Goal: Information Seeking & Learning: Check status

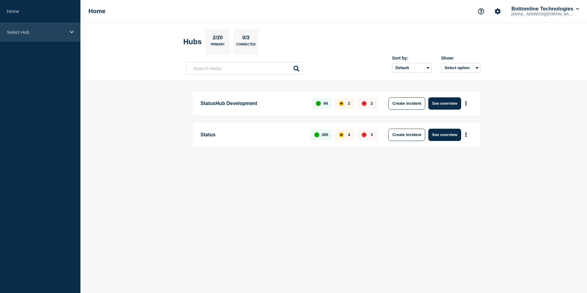
click at [73, 33] on icon at bounding box center [72, 32] width 4 height 5
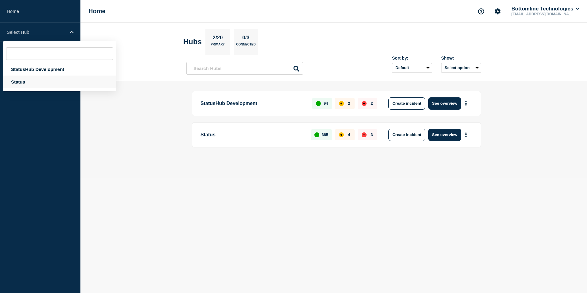
click at [52, 84] on div "Status" at bounding box center [59, 82] width 113 height 13
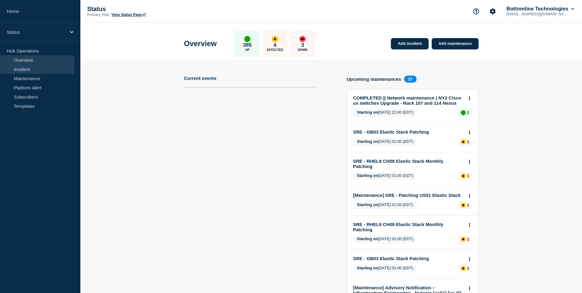
click at [56, 68] on link "Incident" at bounding box center [37, 68] width 74 height 9
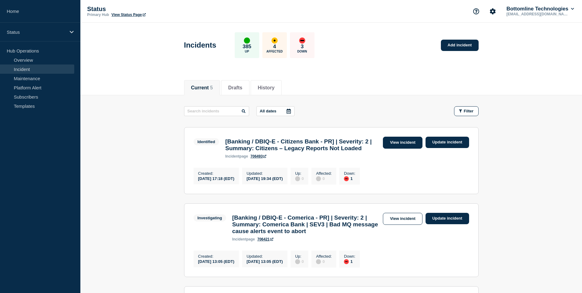
click at [401, 143] on link "View incident" at bounding box center [403, 143] width 40 height 12
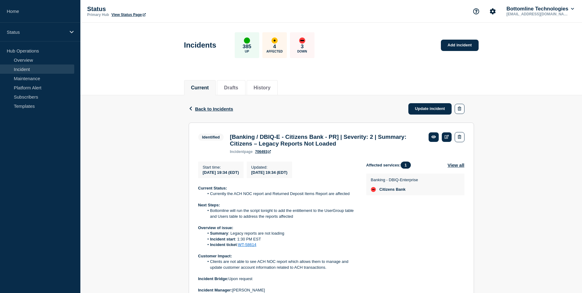
scroll to position [122, 0]
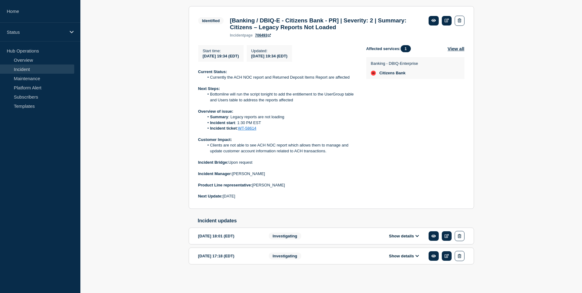
click at [393, 255] on button "Show details" at bounding box center [404, 255] width 34 height 5
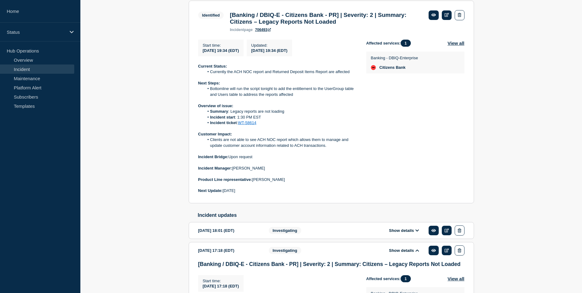
scroll to position [228, 0]
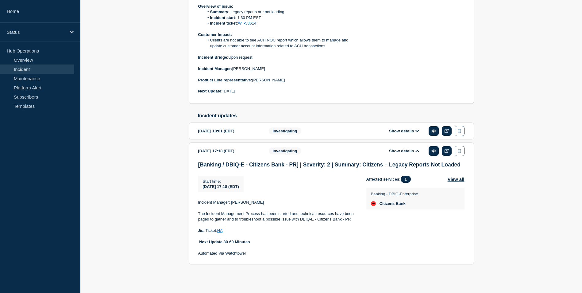
click at [416, 150] on icon at bounding box center [418, 151] width 4 height 4
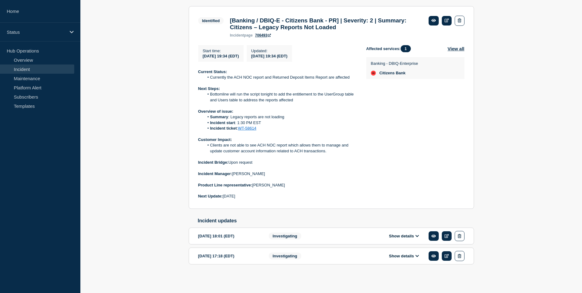
click at [408, 235] on button "Show details" at bounding box center [404, 235] width 34 height 5
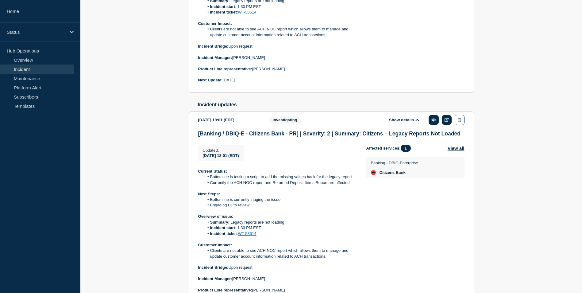
scroll to position [233, 0]
click at [44, 77] on link "Maintenance" at bounding box center [37, 78] width 74 height 9
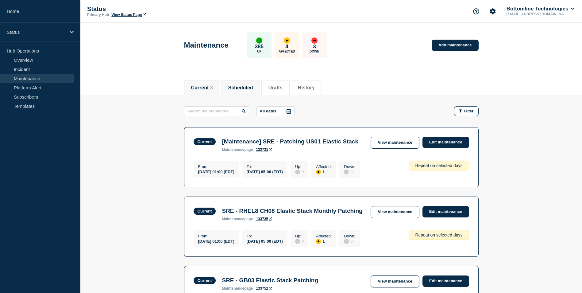
click at [242, 87] on button "Scheduled" at bounding box center [240, 88] width 25 height 6
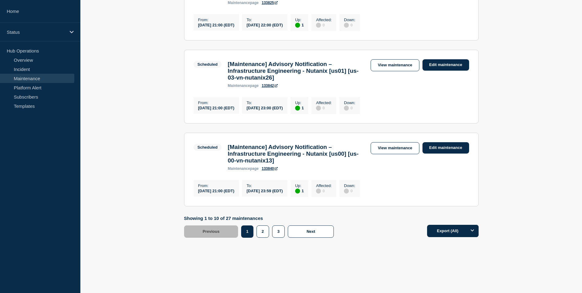
scroll to position [735, 0]
click at [261, 232] on button "2" at bounding box center [263, 231] width 13 height 12
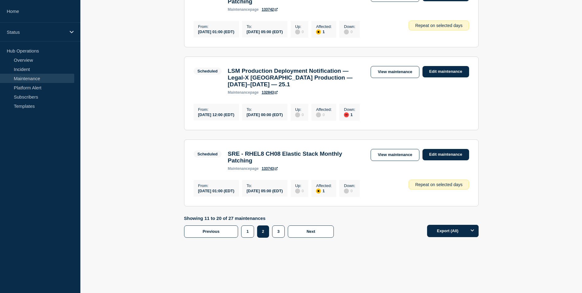
scroll to position [743, 0]
click at [247, 228] on button "1" at bounding box center [247, 231] width 13 height 12
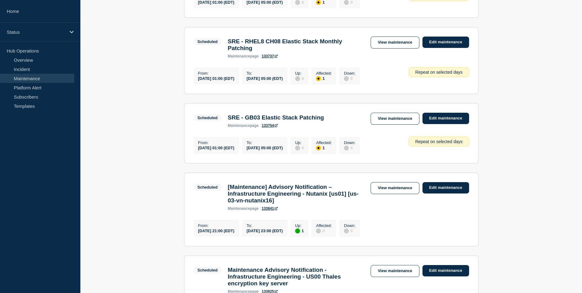
scroll to position [393, 0]
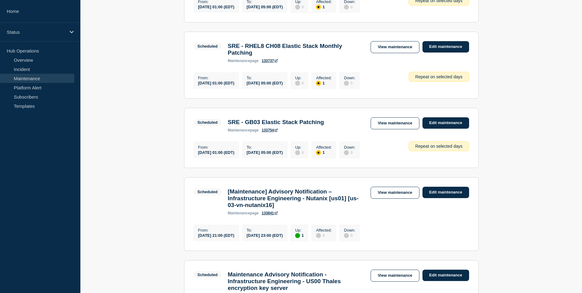
click at [143, 188] on main "All dates Filter Scheduled 1 Up COMPLETED || Network maintenance | NY2 Cisco us…" at bounding box center [331, 105] width 502 height 807
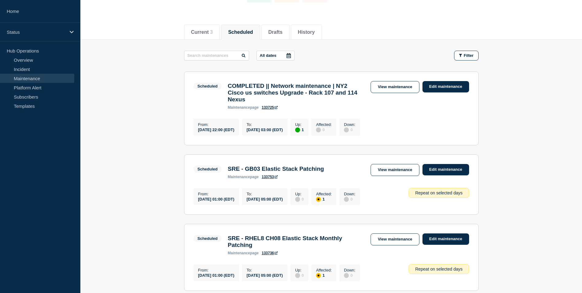
scroll to position [0, 0]
